Goal: Task Accomplishment & Management: Use online tool/utility

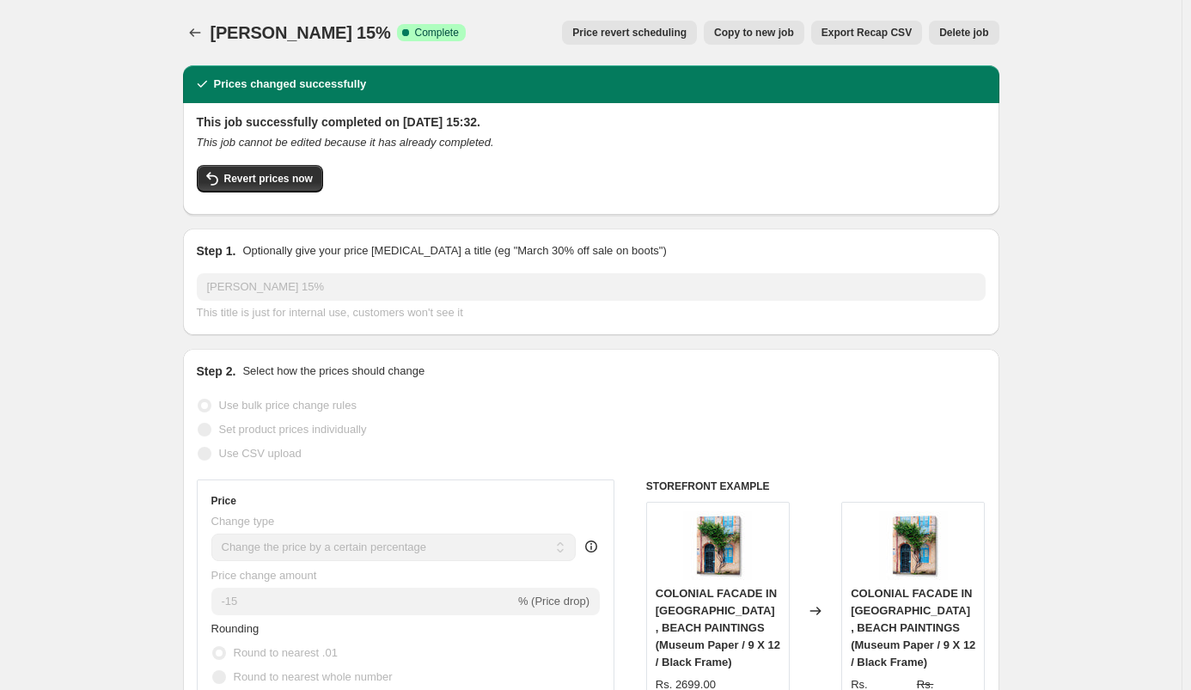
select select "percentage"
select select "collection"
click at [204, 26] on icon "Price change jobs" at bounding box center [194, 32] width 17 height 17
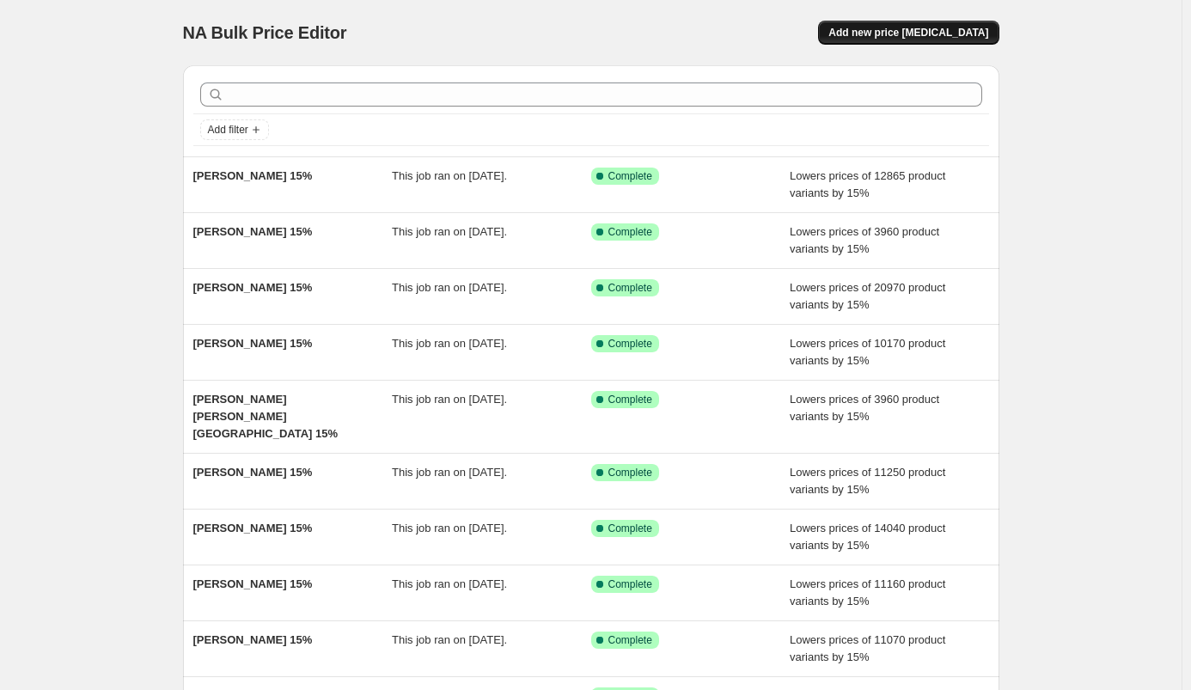
click at [908, 27] on span "Add new price [MEDICAL_DATA]" at bounding box center [908, 33] width 160 height 14
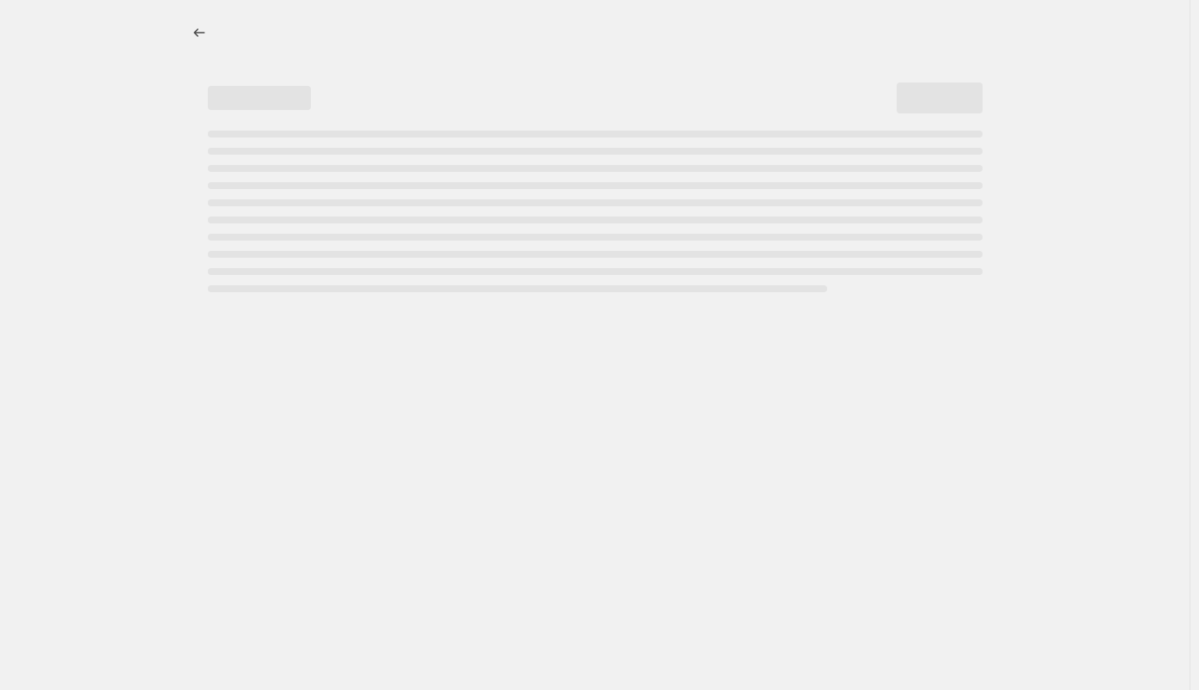
select select "percentage"
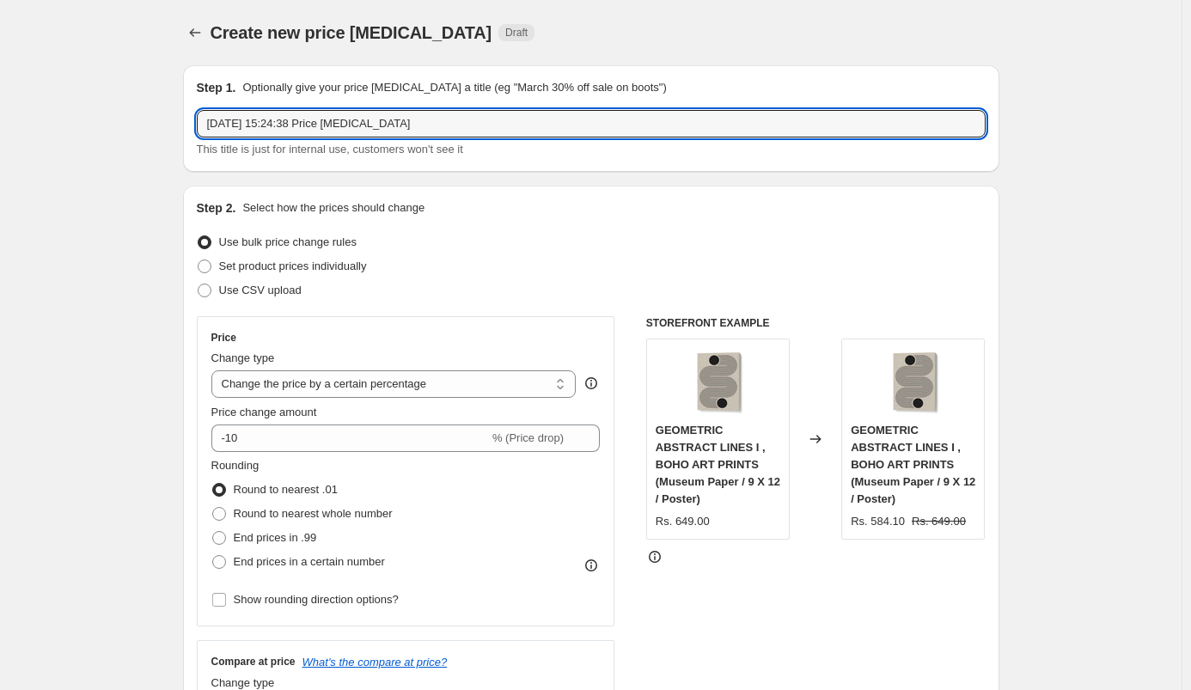
drag, startPoint x: 509, startPoint y: 125, endPoint x: 174, endPoint y: 99, distance: 336.1
paste input "[PERSON_NAME]"
type input "[PERSON_NAME] 15%"
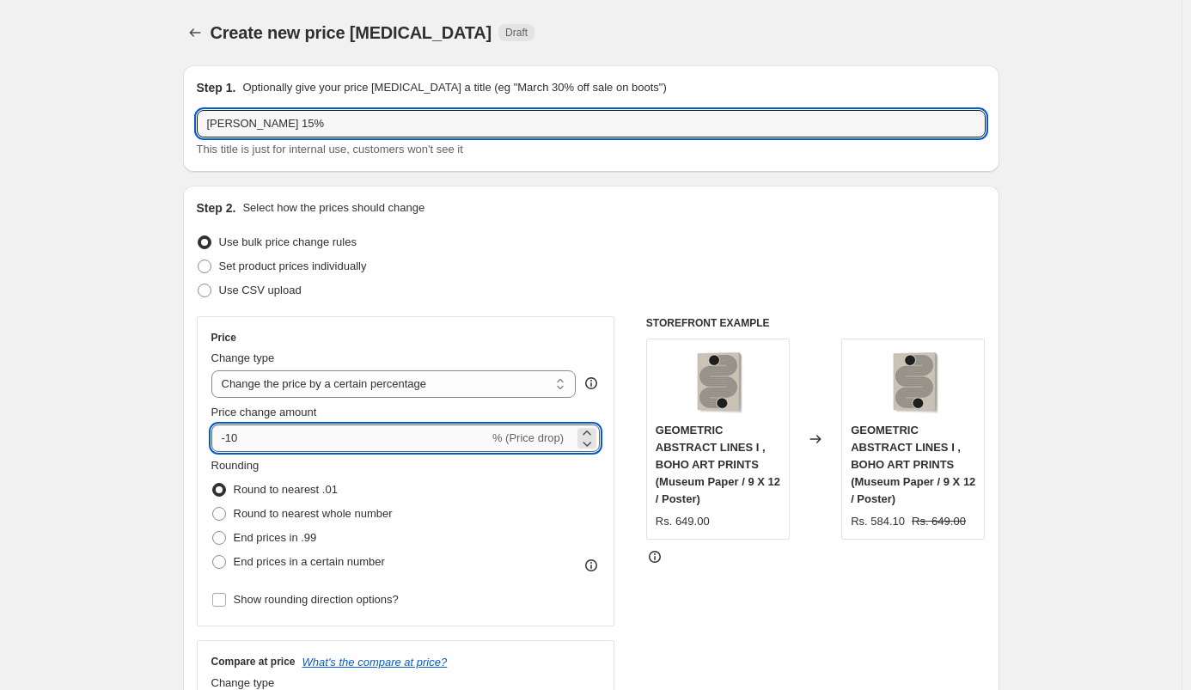
click at [290, 436] on input "-10" at bounding box center [349, 437] width 277 height 27
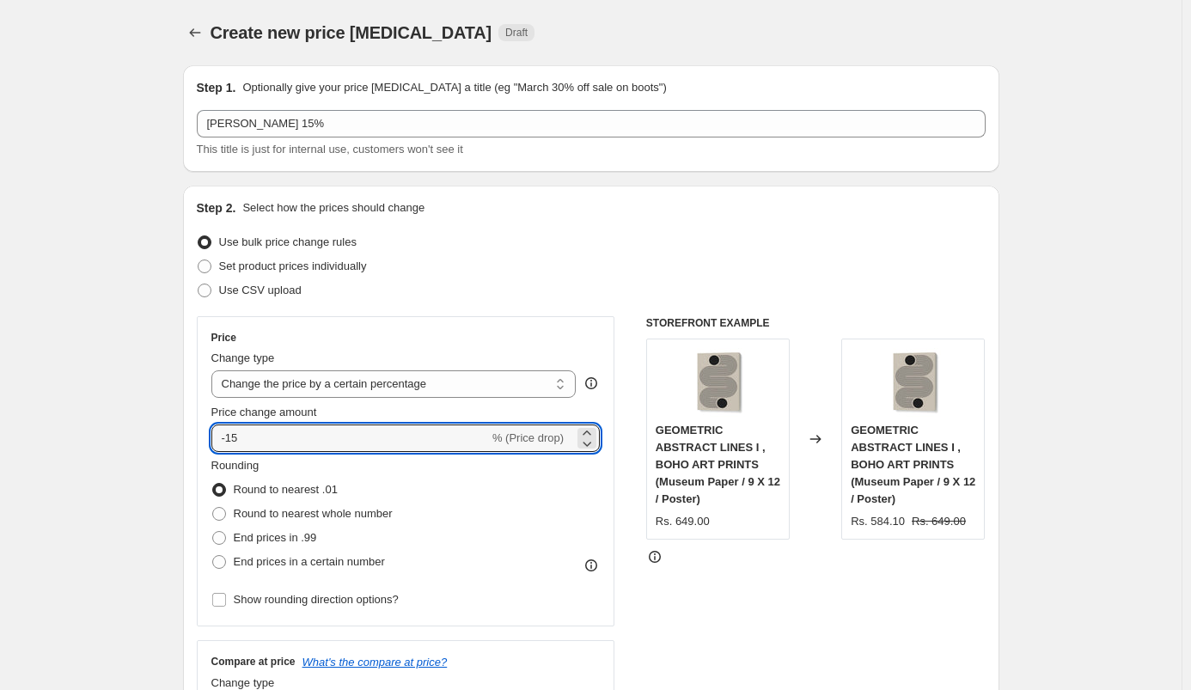
type input "-15"
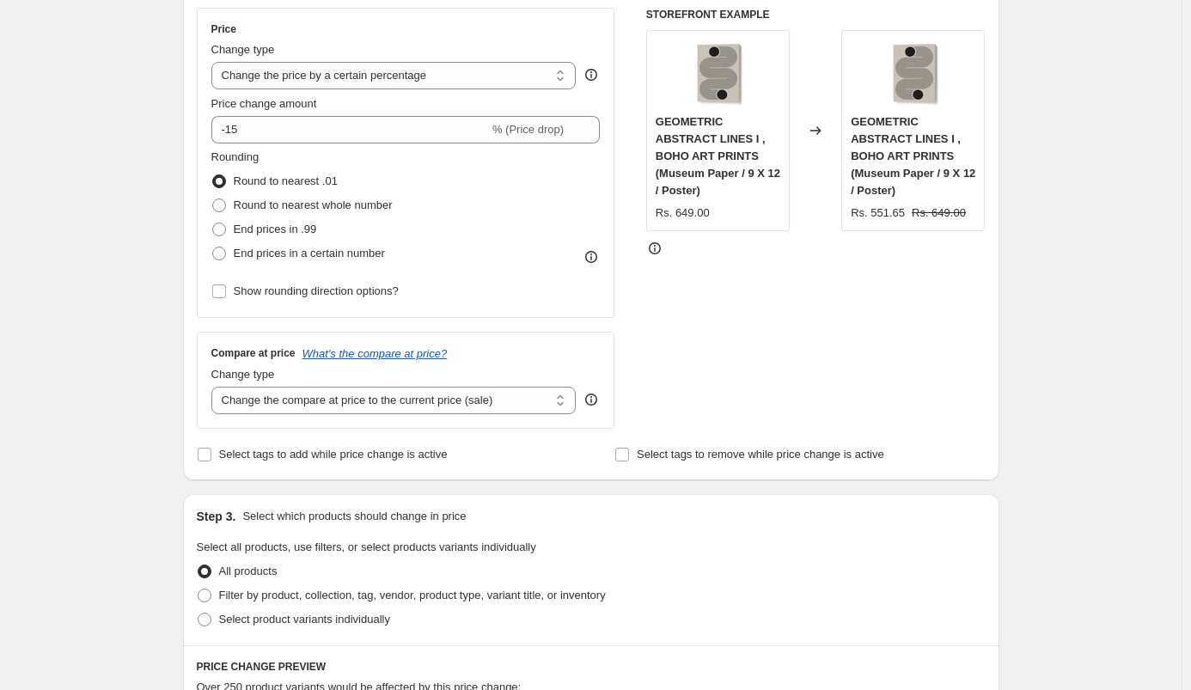
scroll to position [417, 0]
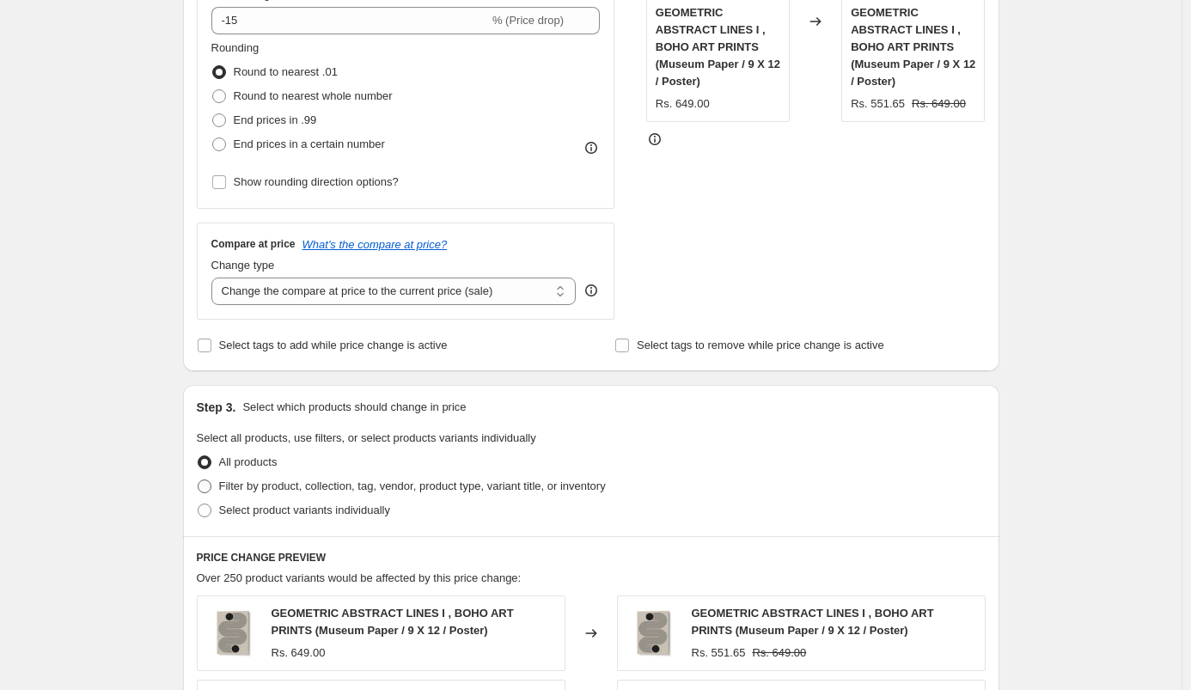
click at [332, 487] on span "Filter by product, collection, tag, vendor, product type, variant title, or inv…" at bounding box center [412, 485] width 387 height 13
click at [198, 480] on input "Filter by product, collection, tag, vendor, product type, variant title, or inv…" at bounding box center [198, 479] width 1 height 1
radio input "true"
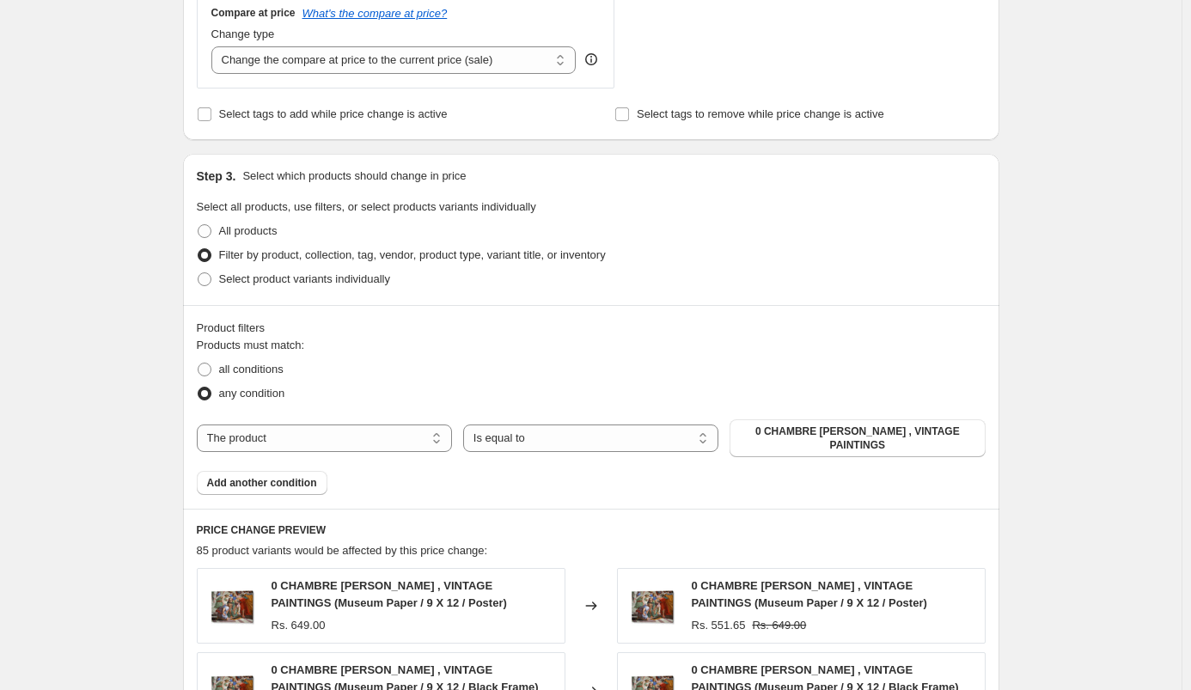
scroll to position [687, 0]
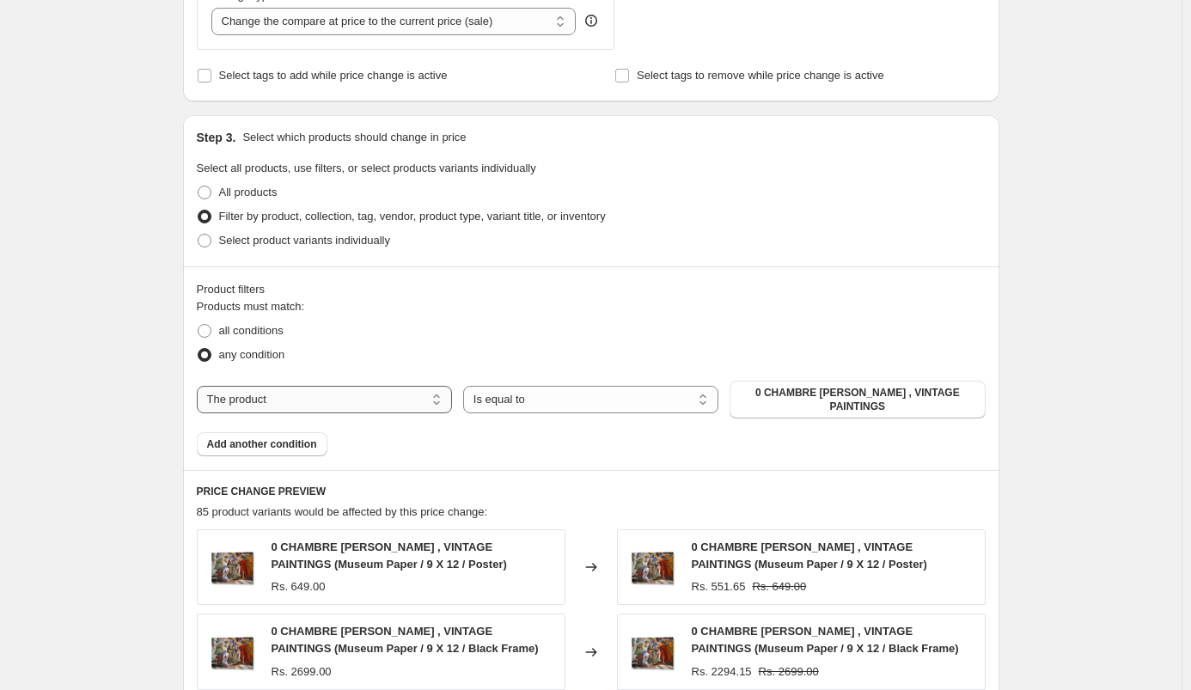
click at [341, 390] on select "The product The product's collection The product's tag The product's vendor The…" at bounding box center [324, 399] width 255 height 27
select select "collection"
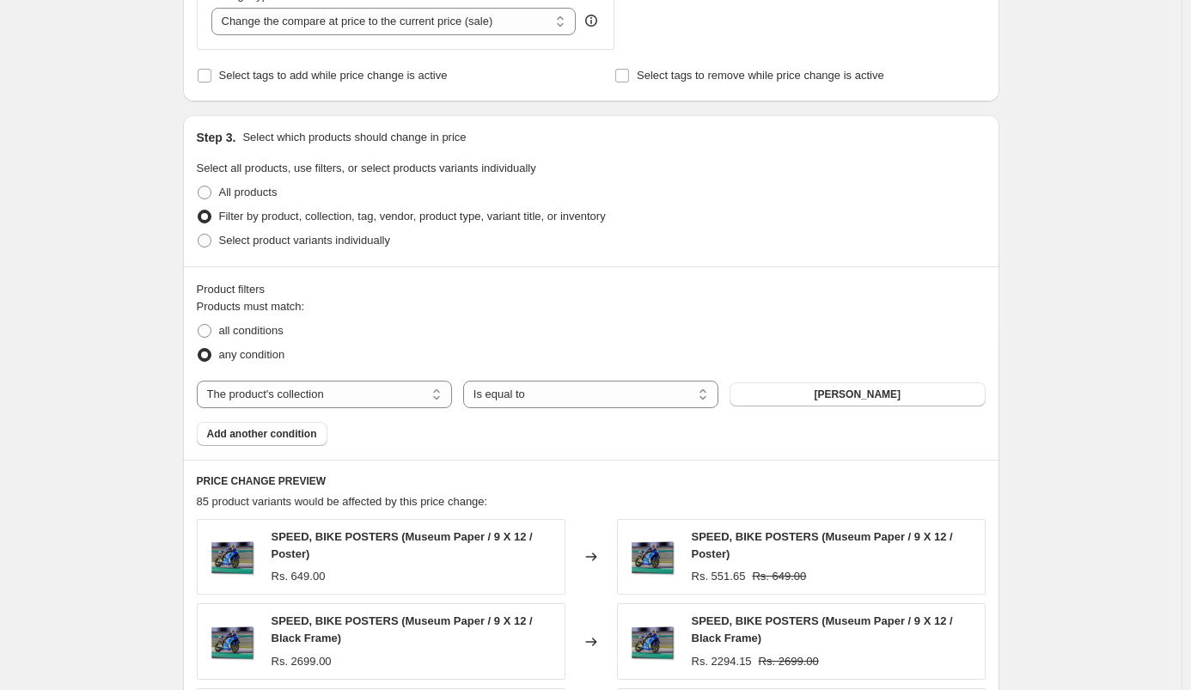
click at [852, 392] on span "[PERSON_NAME]" at bounding box center [856, 394] width 87 height 14
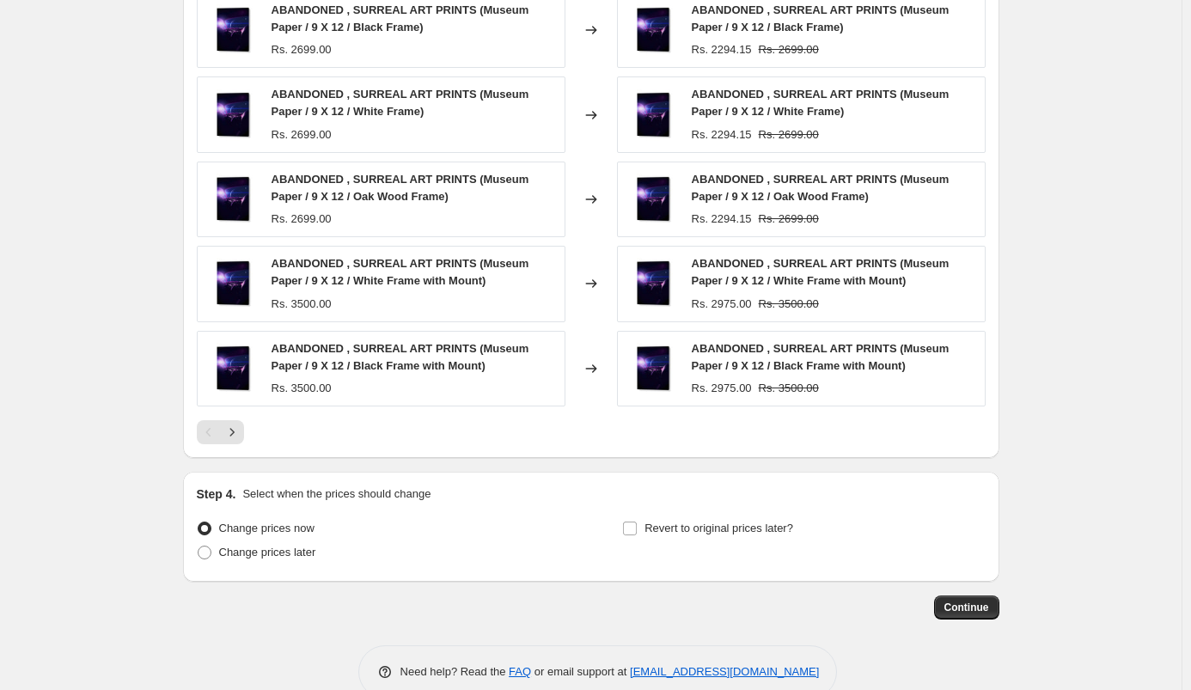
scroll to position [1246, 0]
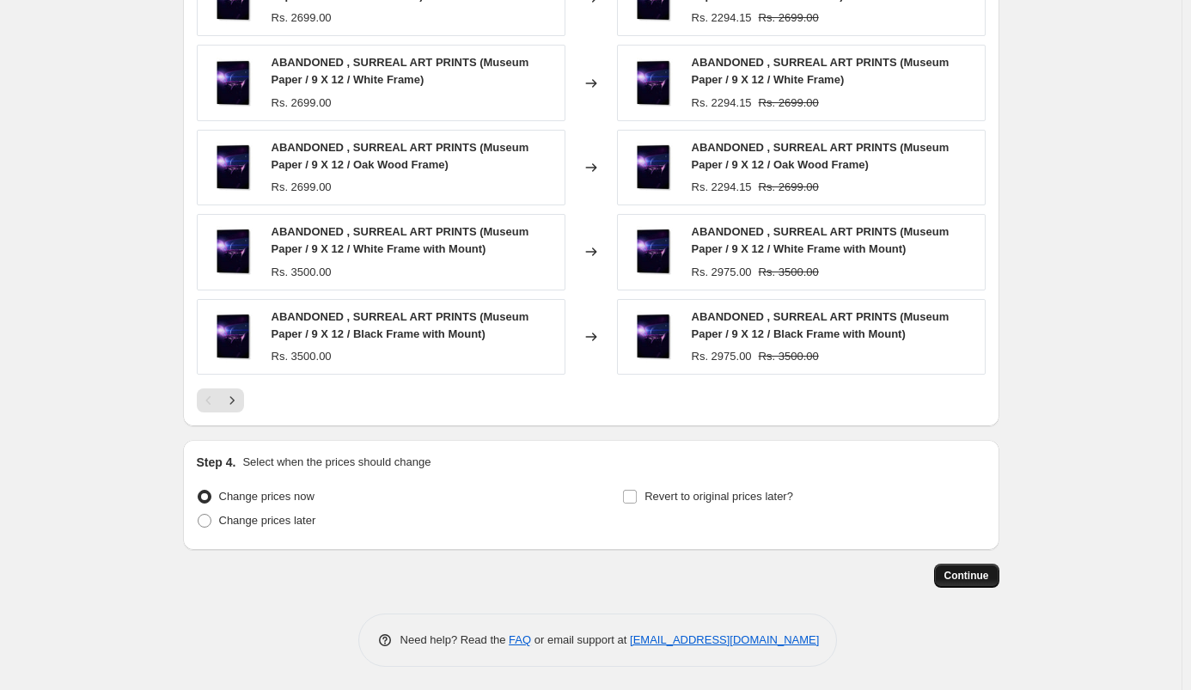
click at [985, 572] on span "Continue" at bounding box center [966, 576] width 45 height 14
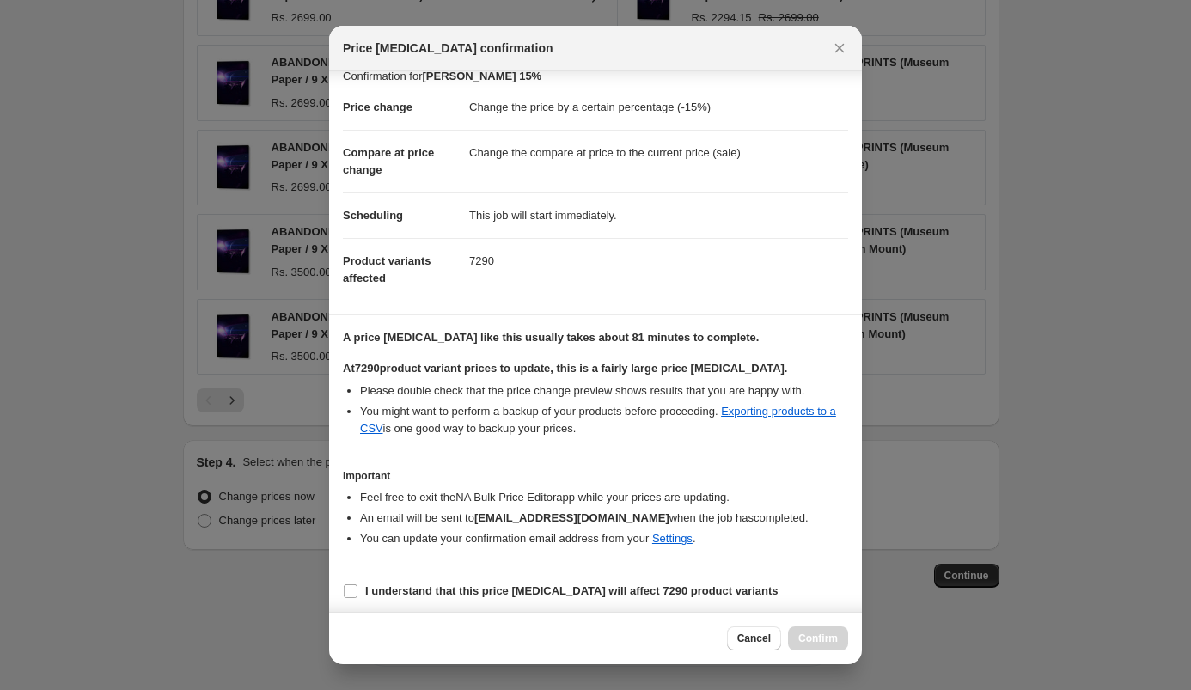
scroll to position [38, 0]
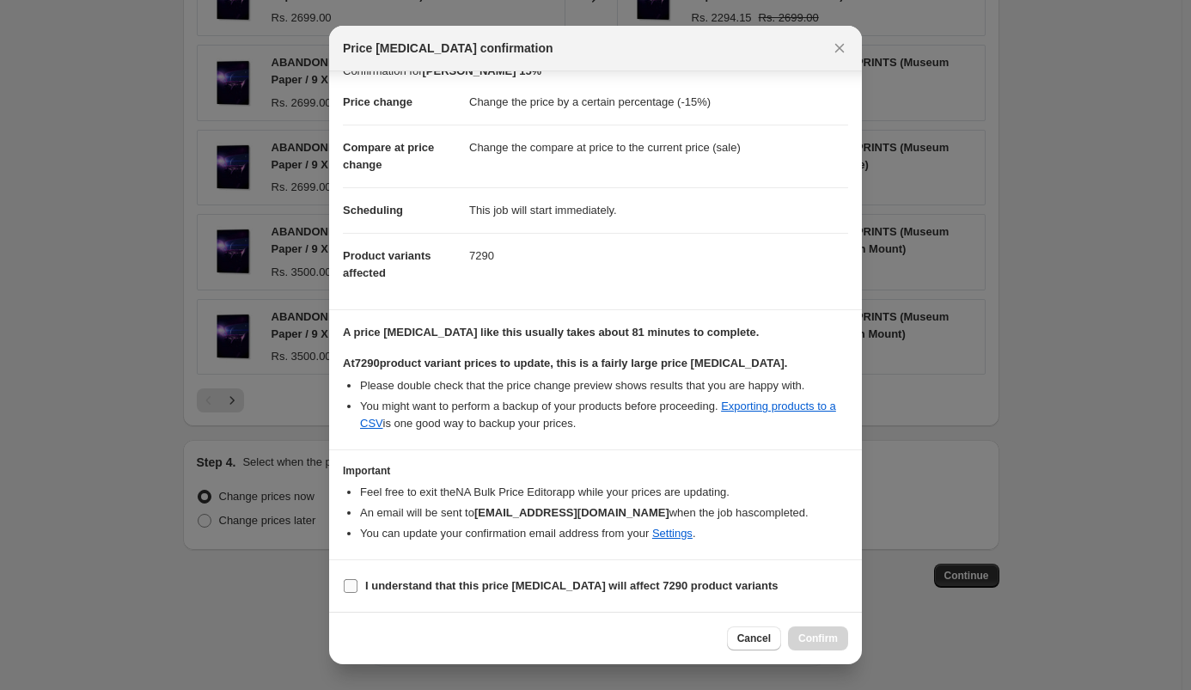
click at [558, 588] on b "I understand that this price [MEDICAL_DATA] will affect 7290 product variants" at bounding box center [571, 585] width 413 height 13
click at [357, 588] on input "I understand that this price [MEDICAL_DATA] will affect 7290 product variants" at bounding box center [351, 586] width 14 height 14
checkbox input "true"
click at [806, 646] on button "Confirm" at bounding box center [818, 638] width 60 height 24
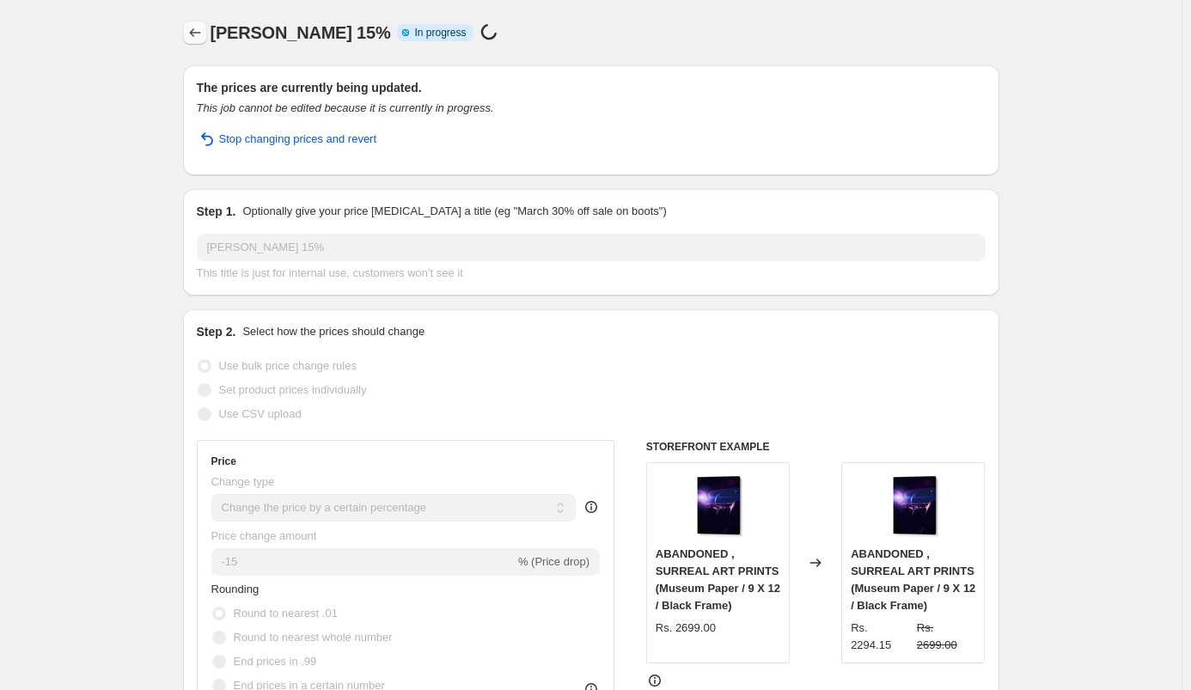
click at [200, 33] on icon "Price change jobs" at bounding box center [194, 32] width 11 height 9
